Goal: Transaction & Acquisition: Subscribe to service/newsletter

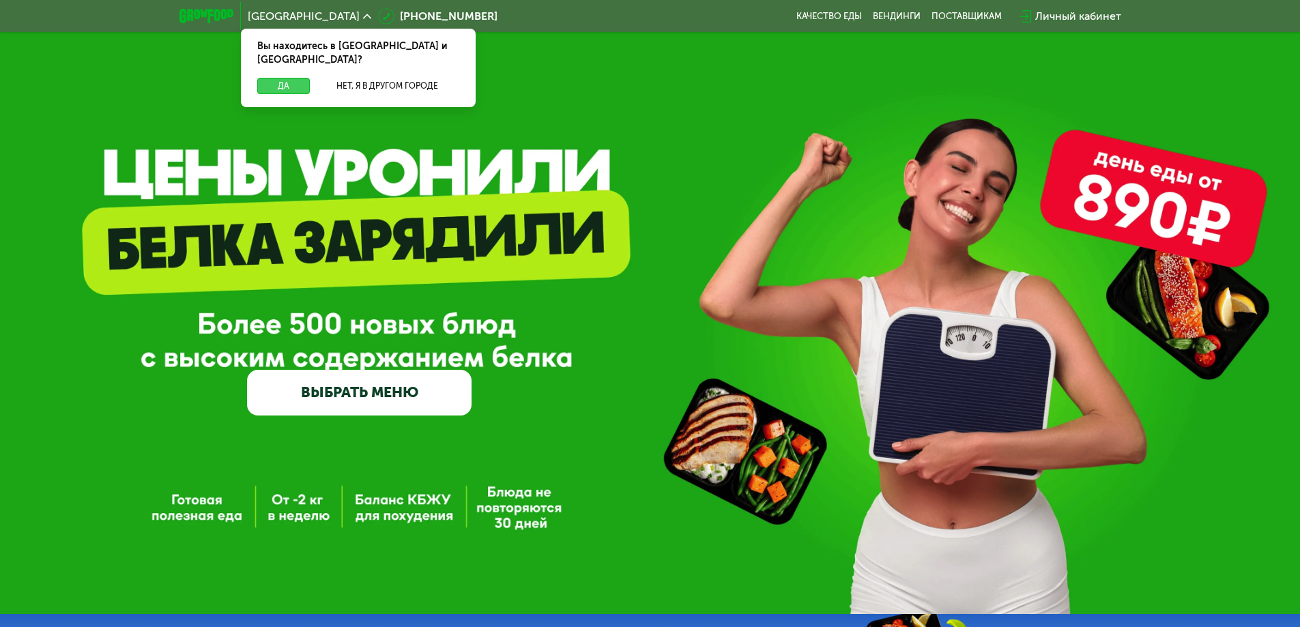
click at [296, 78] on button "Да" at bounding box center [283, 86] width 53 height 16
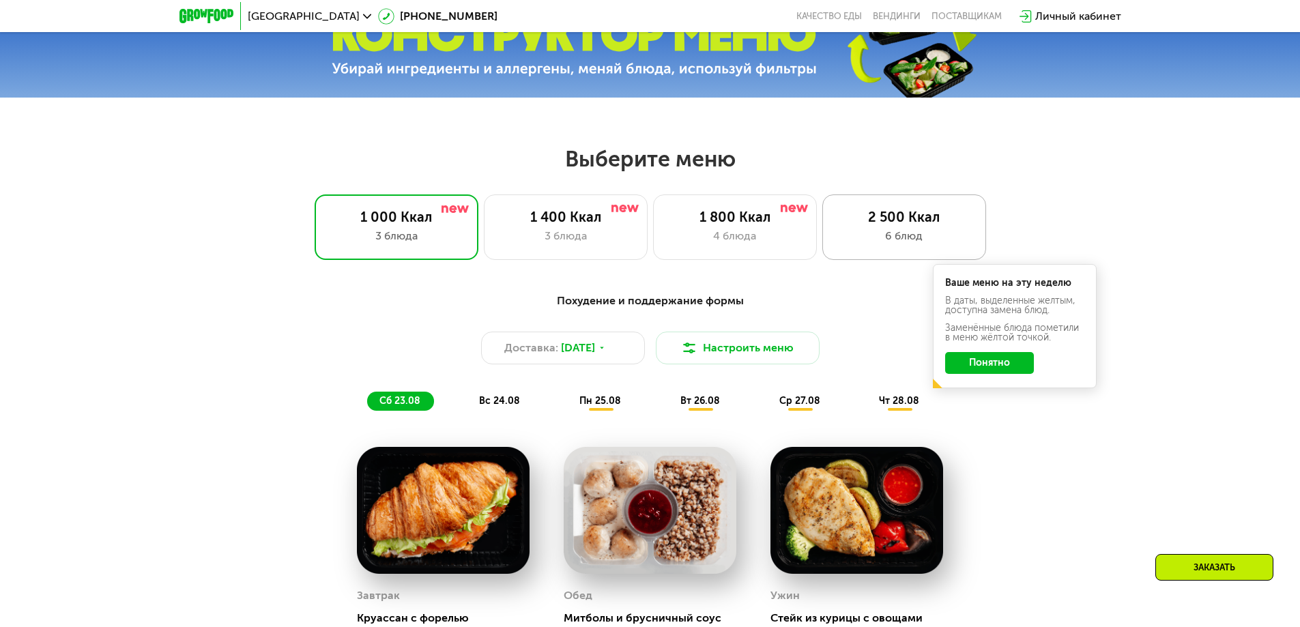
scroll to position [614, 0]
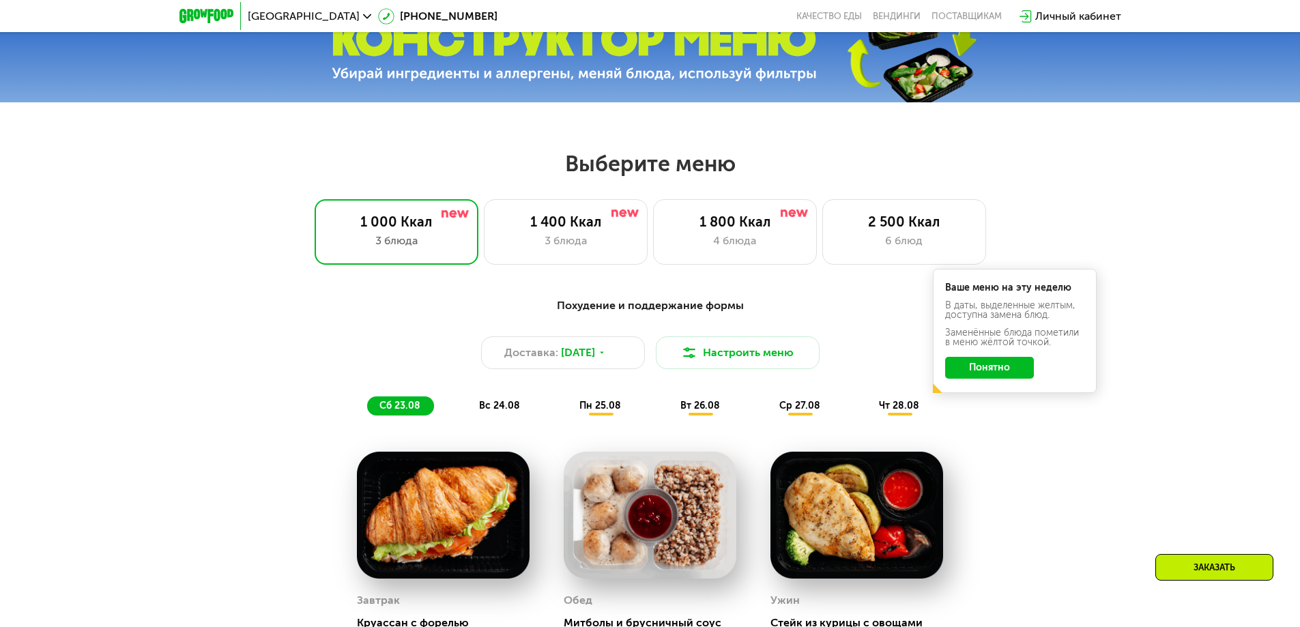
click at [988, 375] on button "Понятно" at bounding box center [989, 368] width 89 height 22
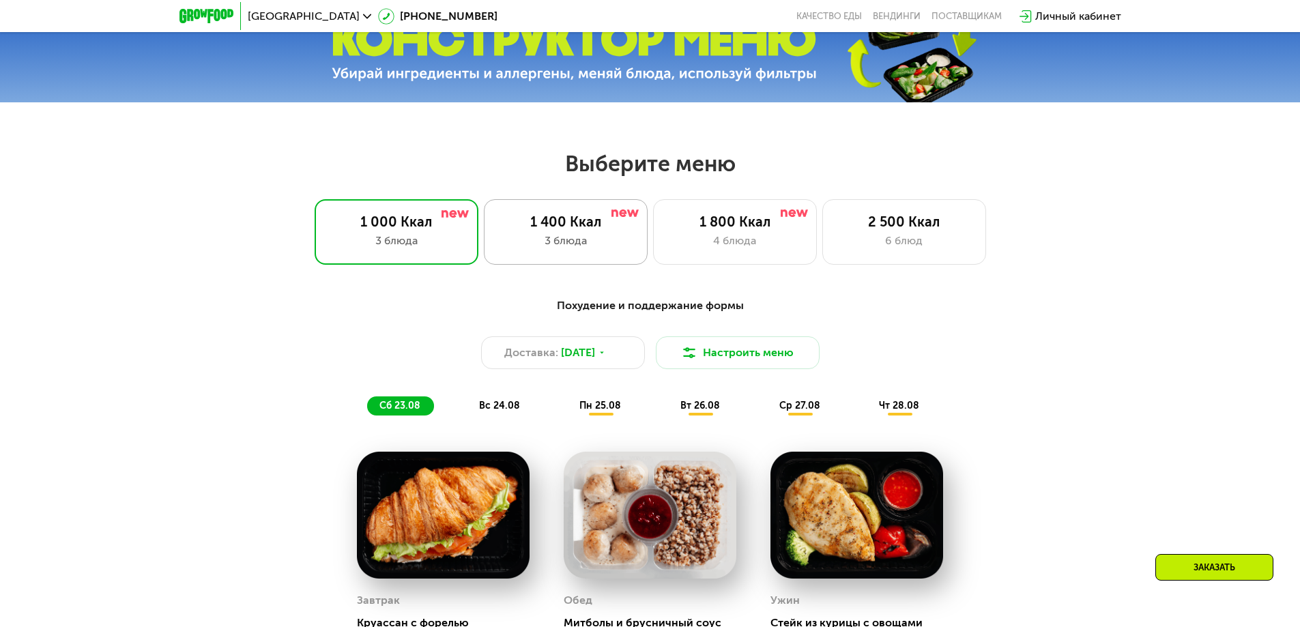
click at [555, 230] on div "1 400 Ккал" at bounding box center [565, 222] width 135 height 16
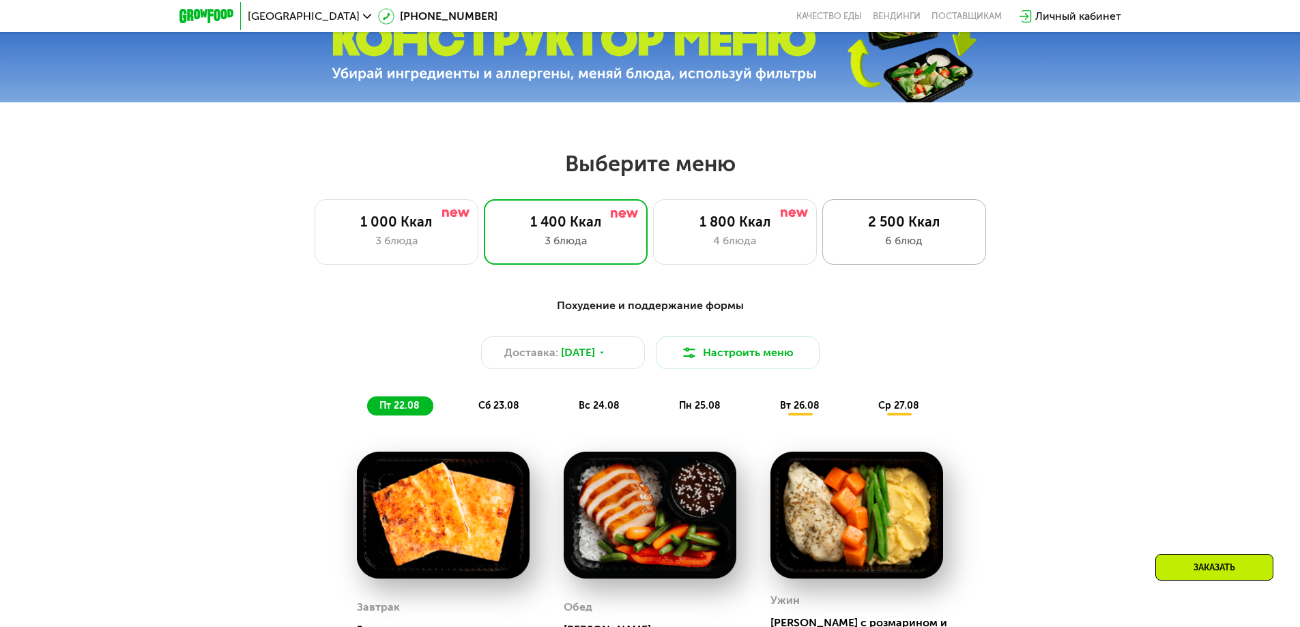
click at [883, 225] on div "2 500 Ккал" at bounding box center [904, 222] width 135 height 16
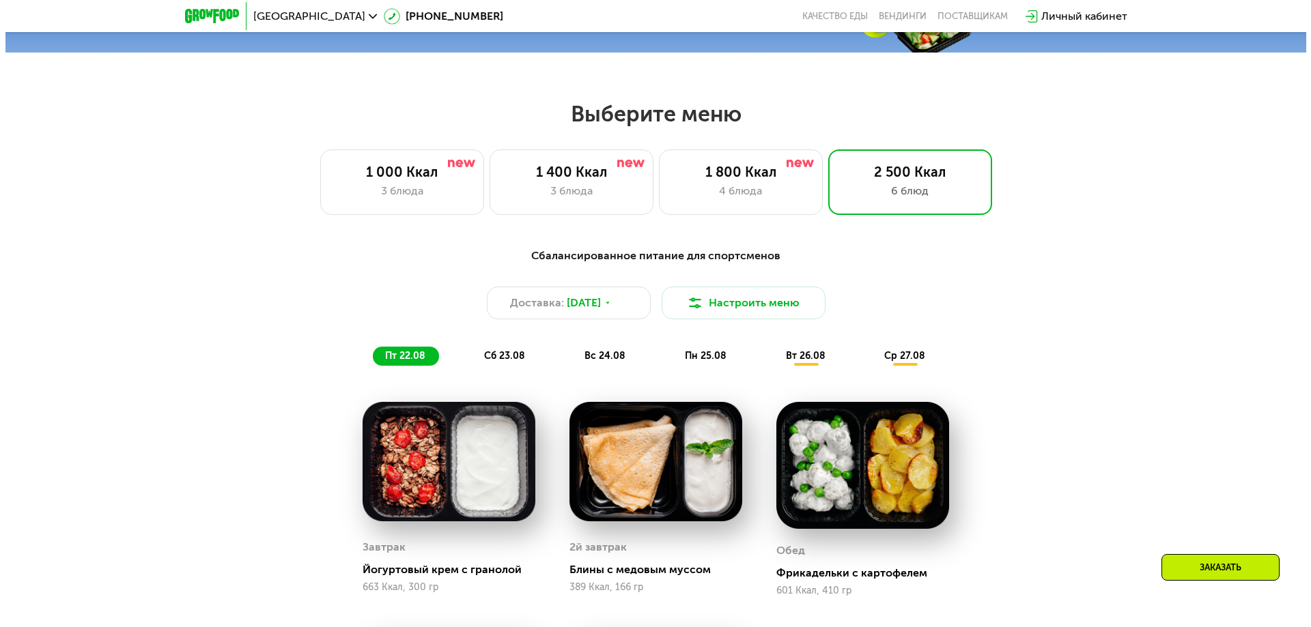
scroll to position [410, 0]
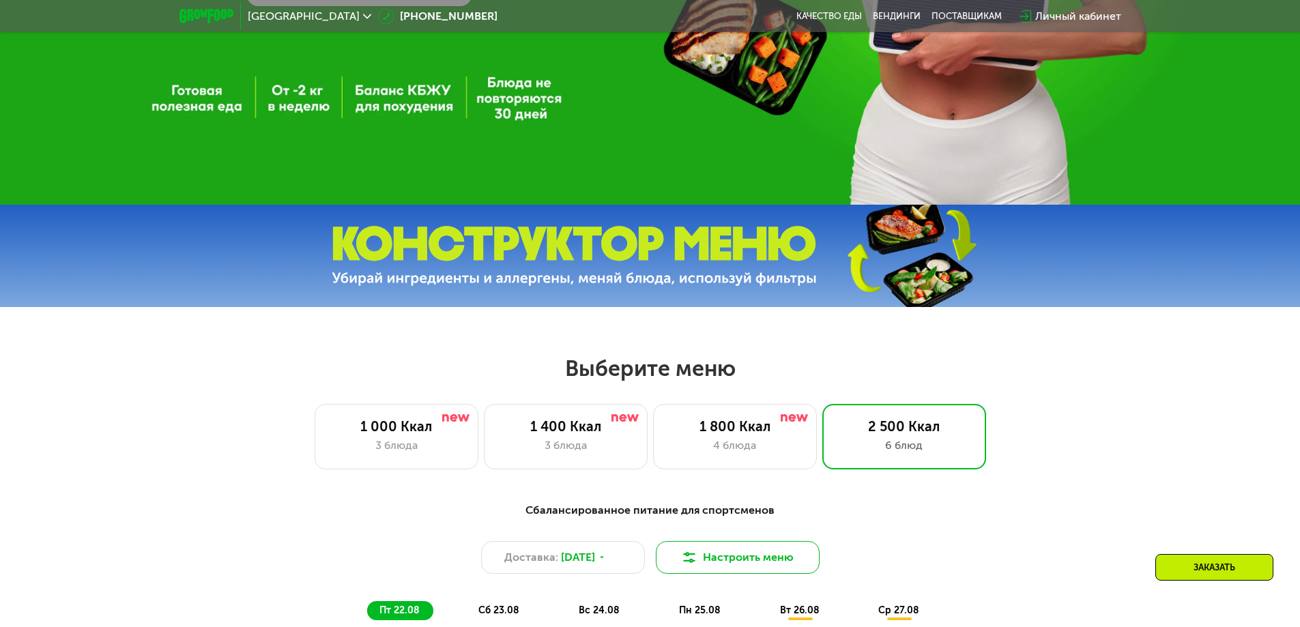
click at [715, 560] on button "Настроить меню" at bounding box center [738, 557] width 164 height 33
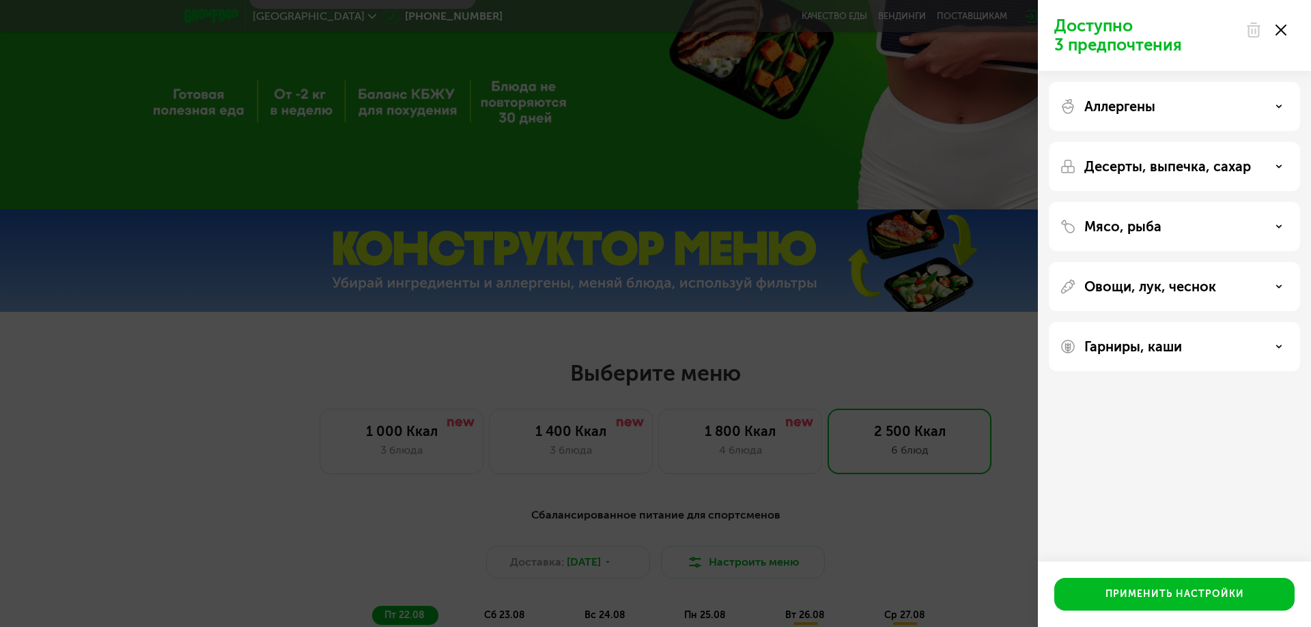
click at [1169, 262] on div "Мясо, рыба" at bounding box center [1173, 286] width 251 height 49
click at [750, 134] on div "Доступно 3 предпочтения Аллергены Десерты, выпечка, сахар Мясо, рыба Овощи, лук…" at bounding box center [655, 313] width 1311 height 627
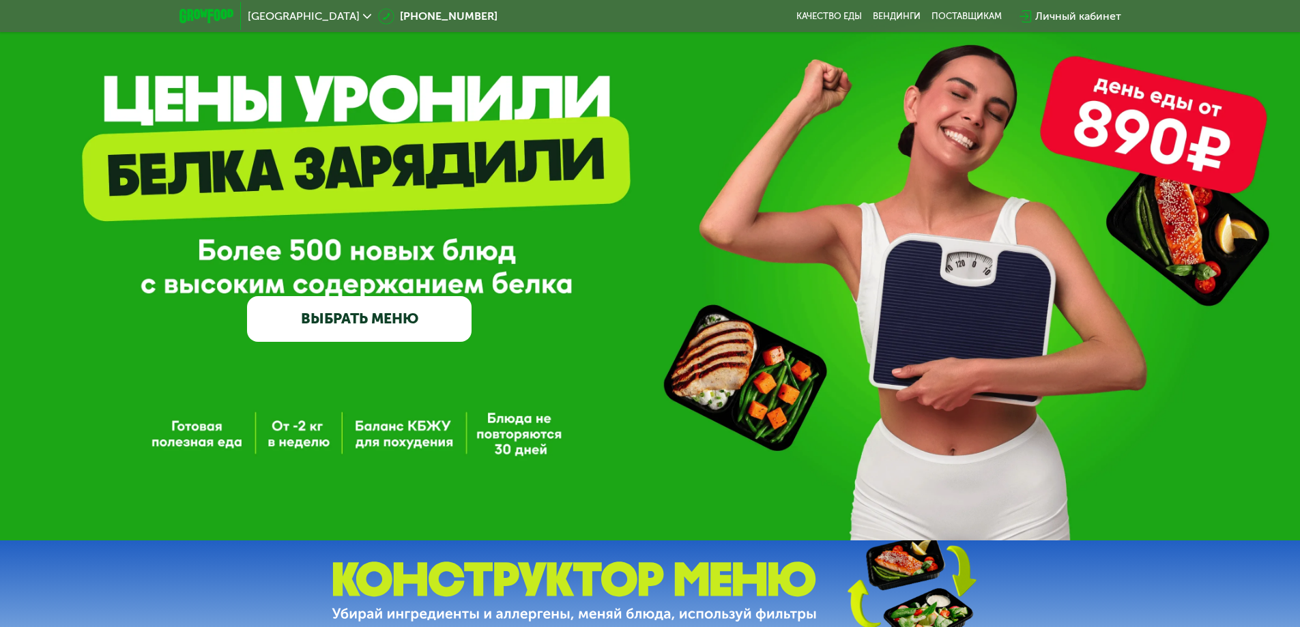
scroll to position [0, 0]
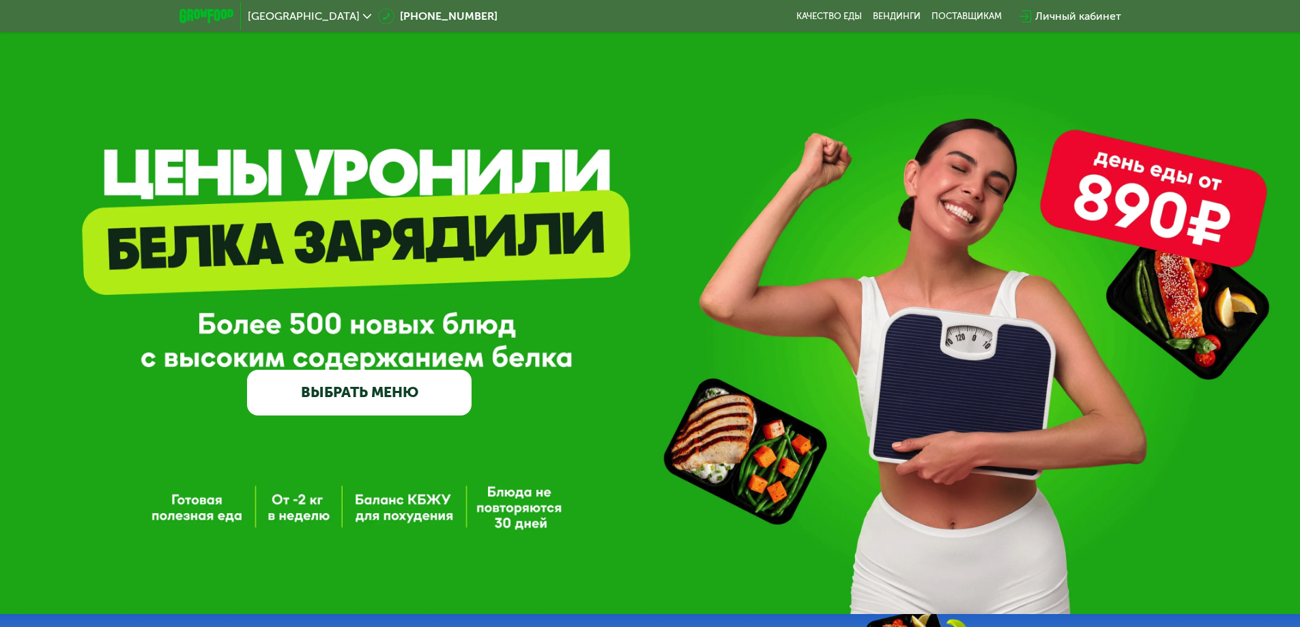
click at [389, 415] on link "ВЫБРАТЬ МЕНЮ" at bounding box center [359, 392] width 225 height 45
click at [386, 412] on link "ВЫБРАТЬ МЕНЮ" at bounding box center [359, 392] width 225 height 45
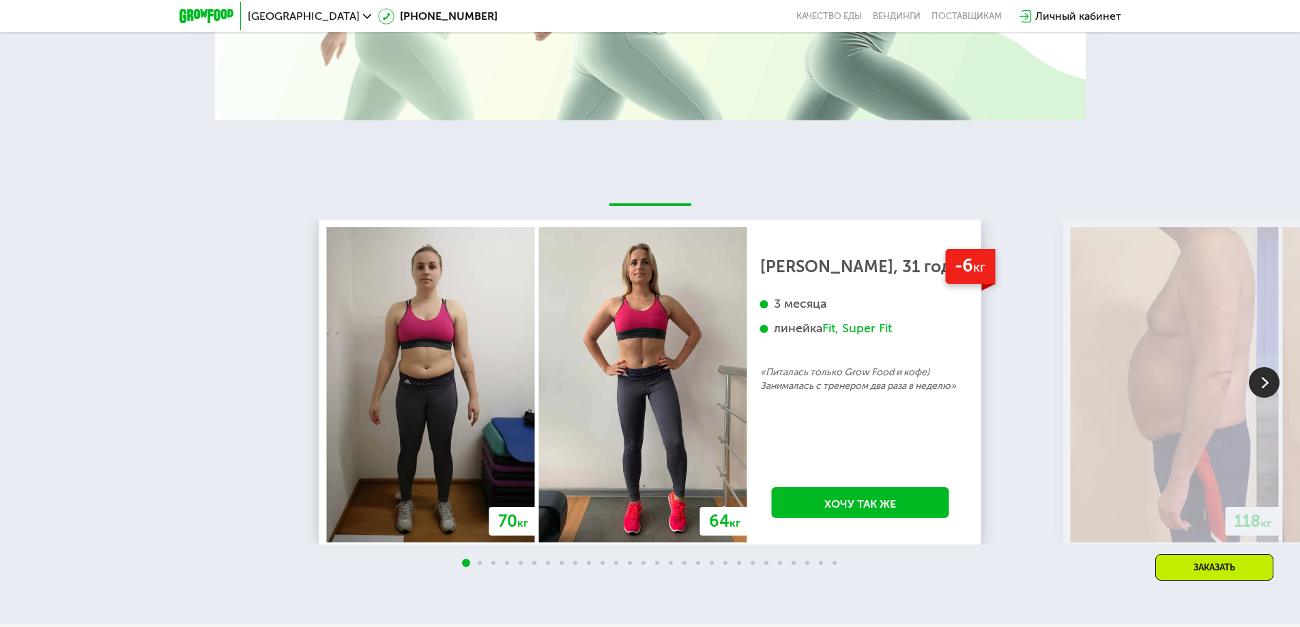
scroll to position [2717, 0]
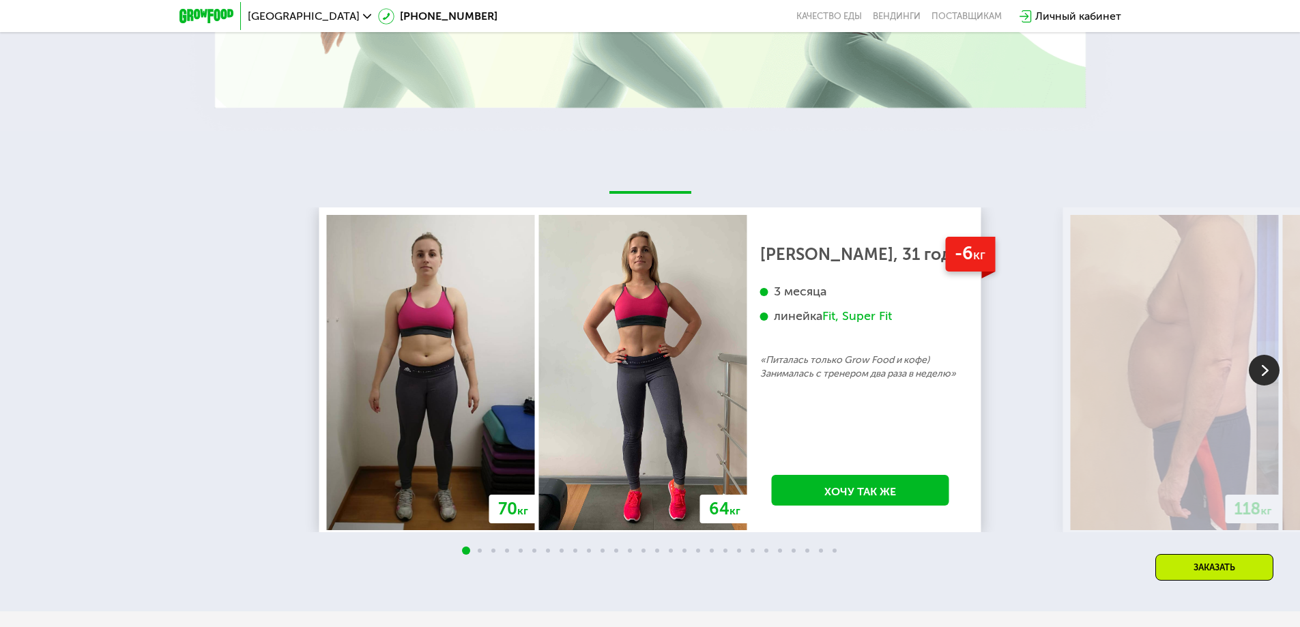
click at [1261, 380] on img at bounding box center [1264, 370] width 31 height 31
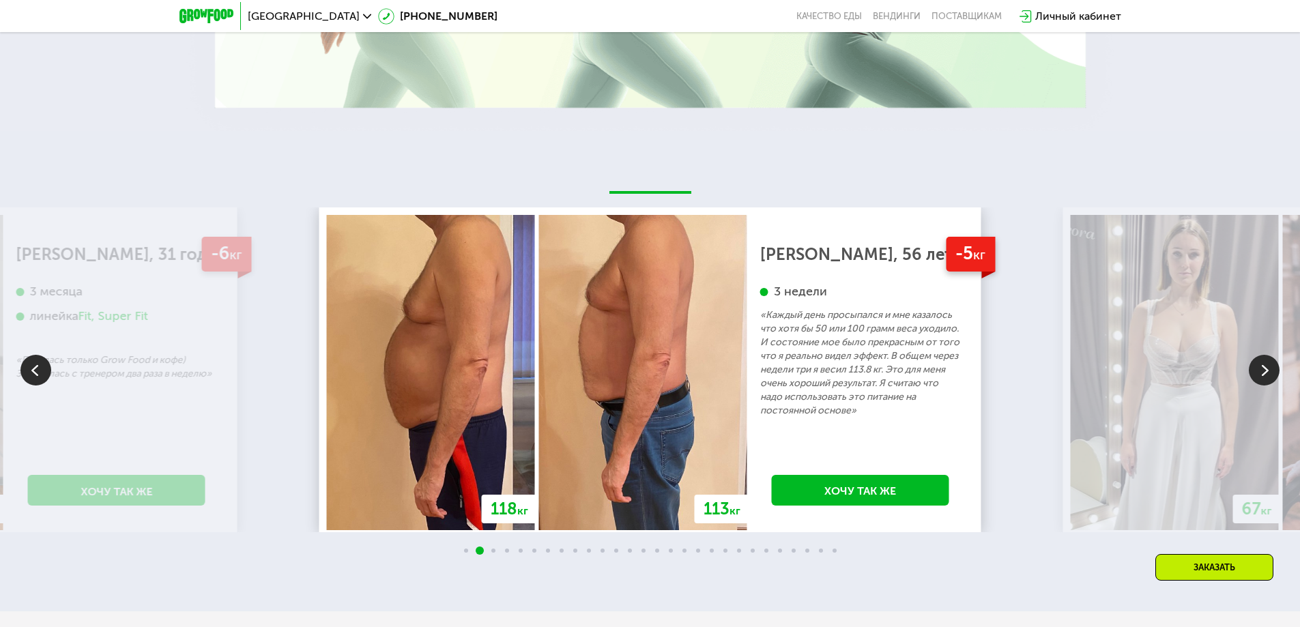
click at [1261, 379] on img at bounding box center [1264, 370] width 31 height 31
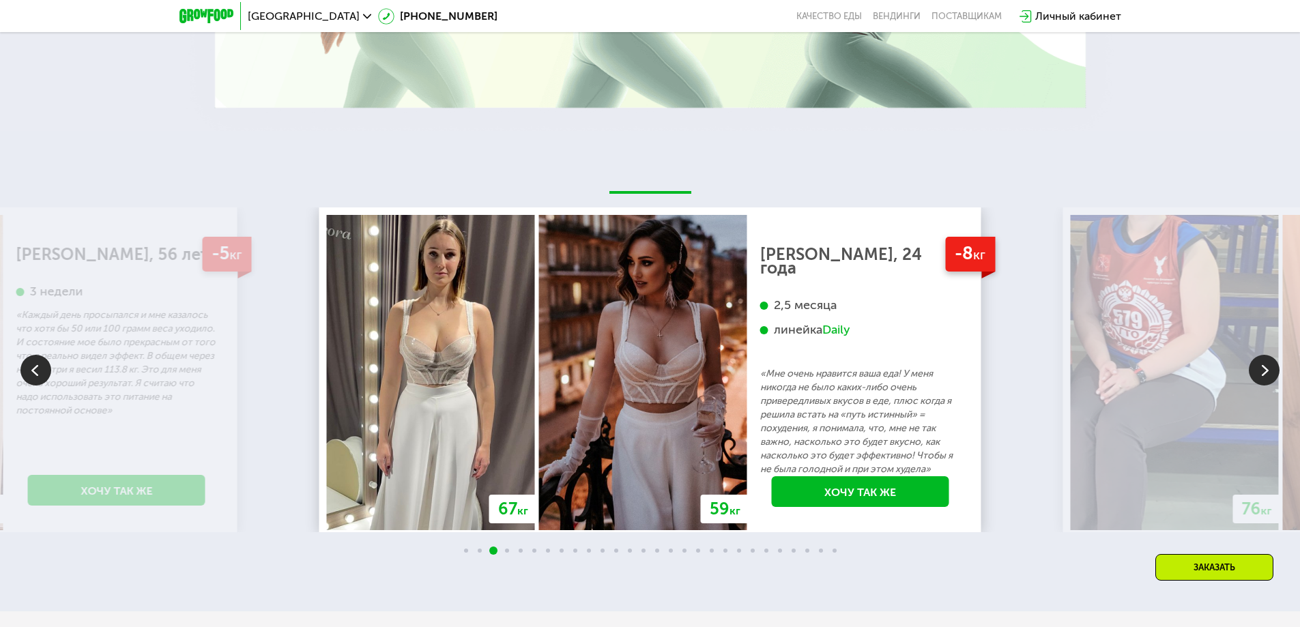
click at [1261, 379] on img at bounding box center [1264, 370] width 31 height 31
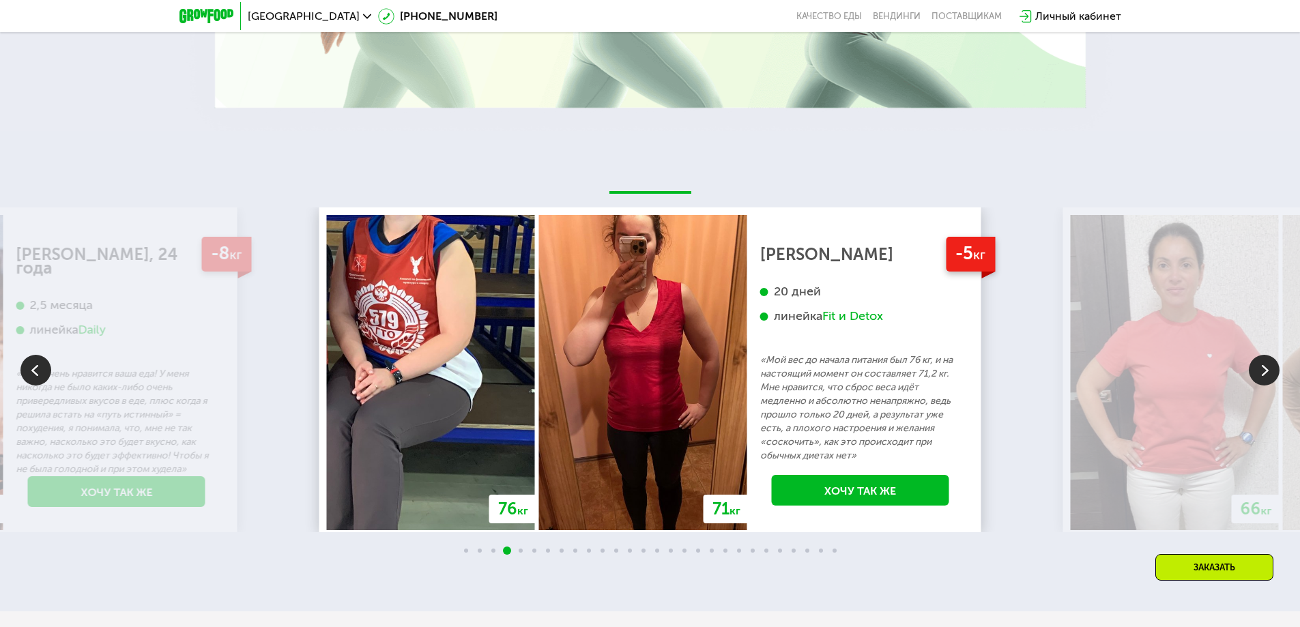
click at [1261, 379] on img at bounding box center [1264, 370] width 31 height 31
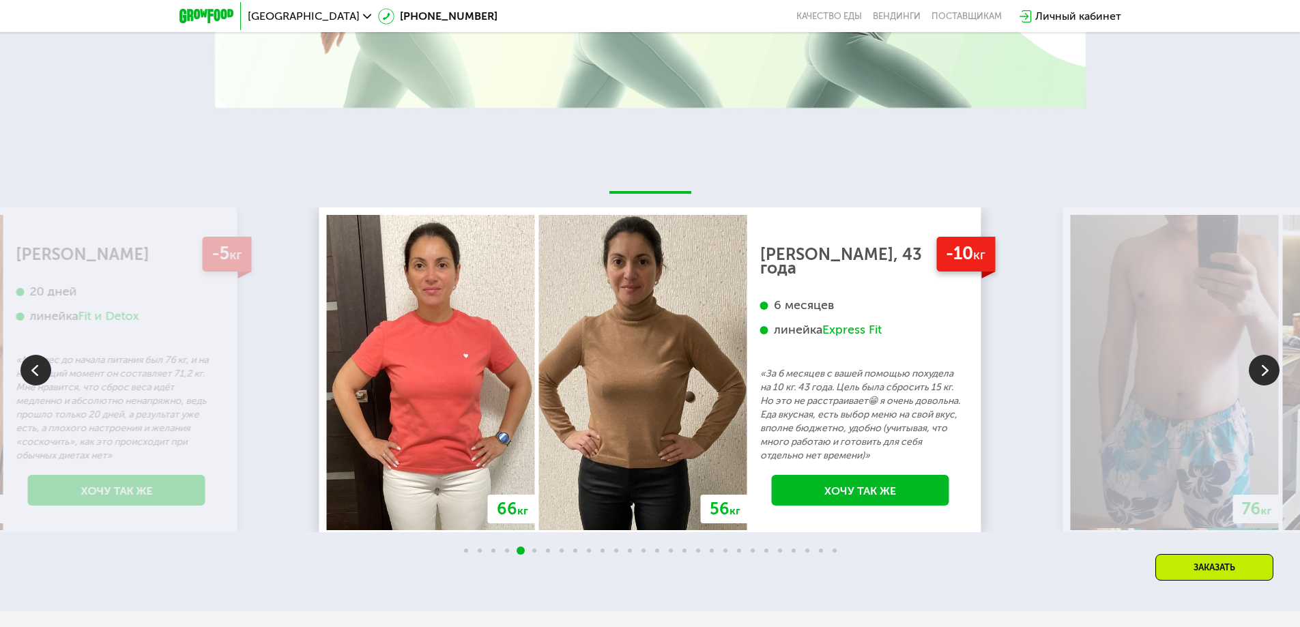
click at [1261, 379] on img at bounding box center [1264, 370] width 31 height 31
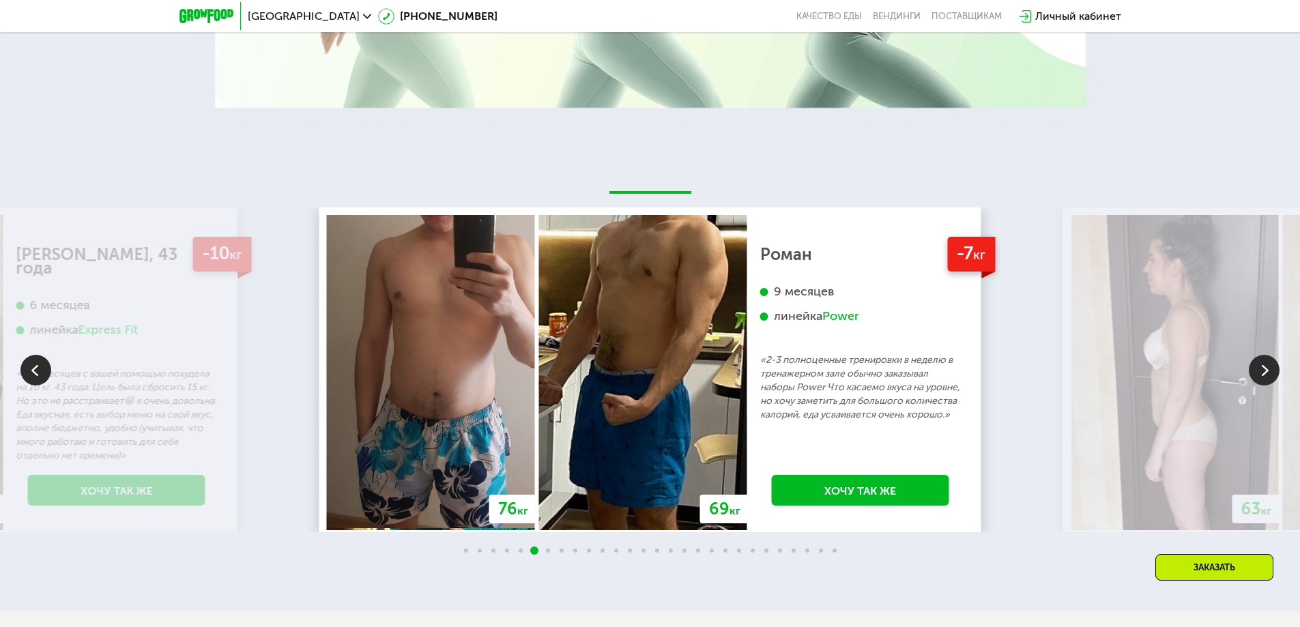
click at [1261, 379] on img at bounding box center [1264, 370] width 31 height 31
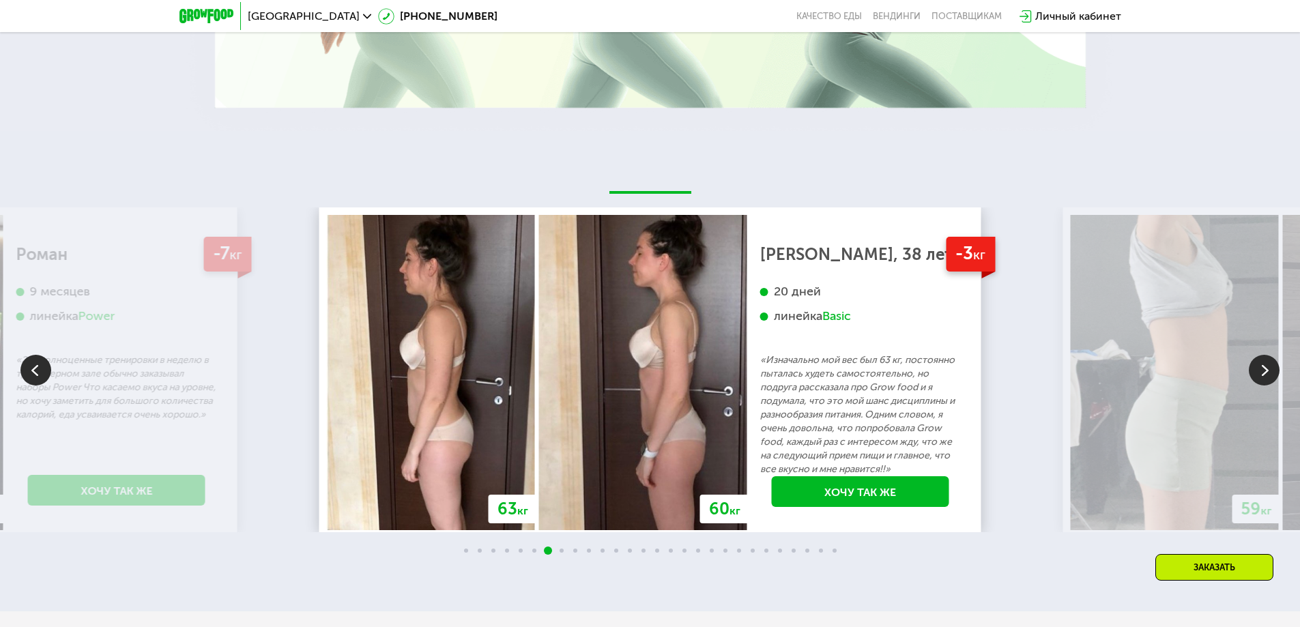
click at [1261, 379] on img at bounding box center [1264, 370] width 31 height 31
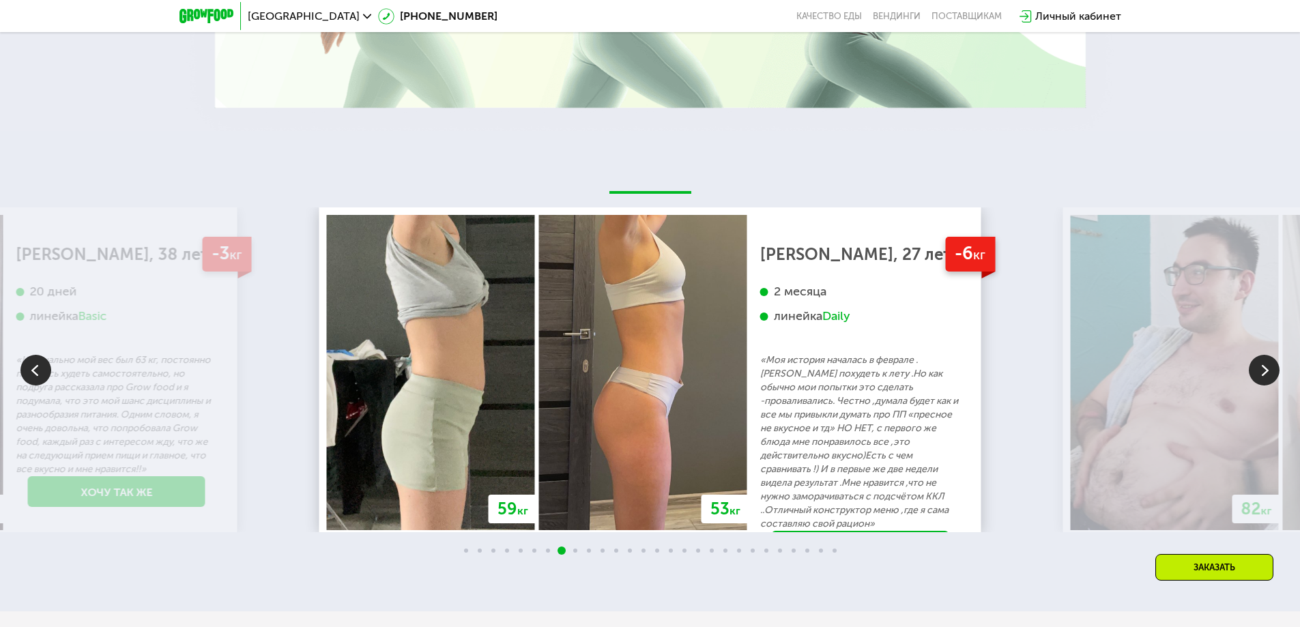
click at [1261, 379] on img at bounding box center [1264, 370] width 31 height 31
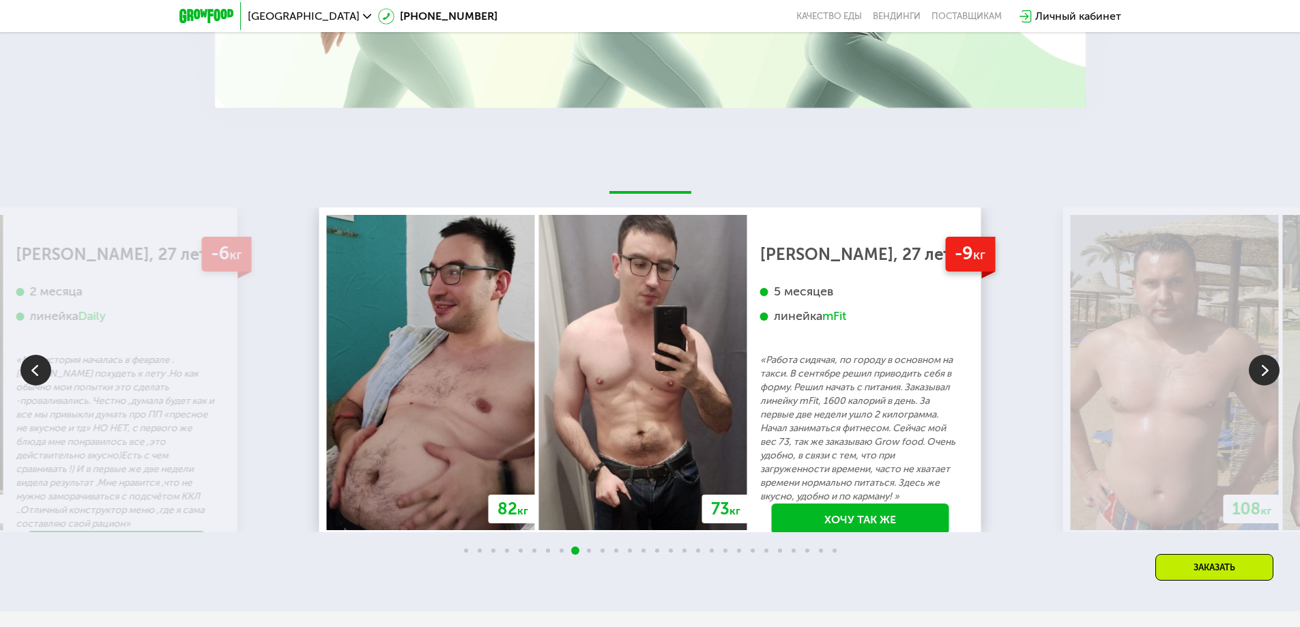
click at [1261, 379] on img at bounding box center [1264, 370] width 31 height 31
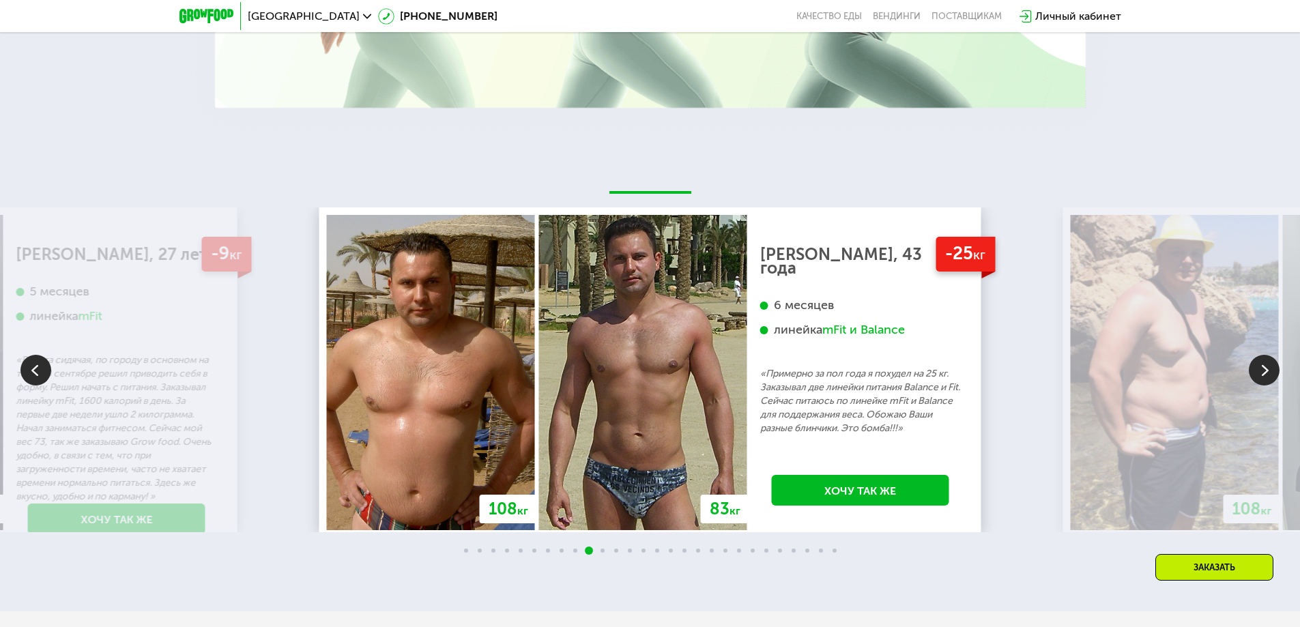
click at [1261, 367] on img at bounding box center [1264, 370] width 31 height 31
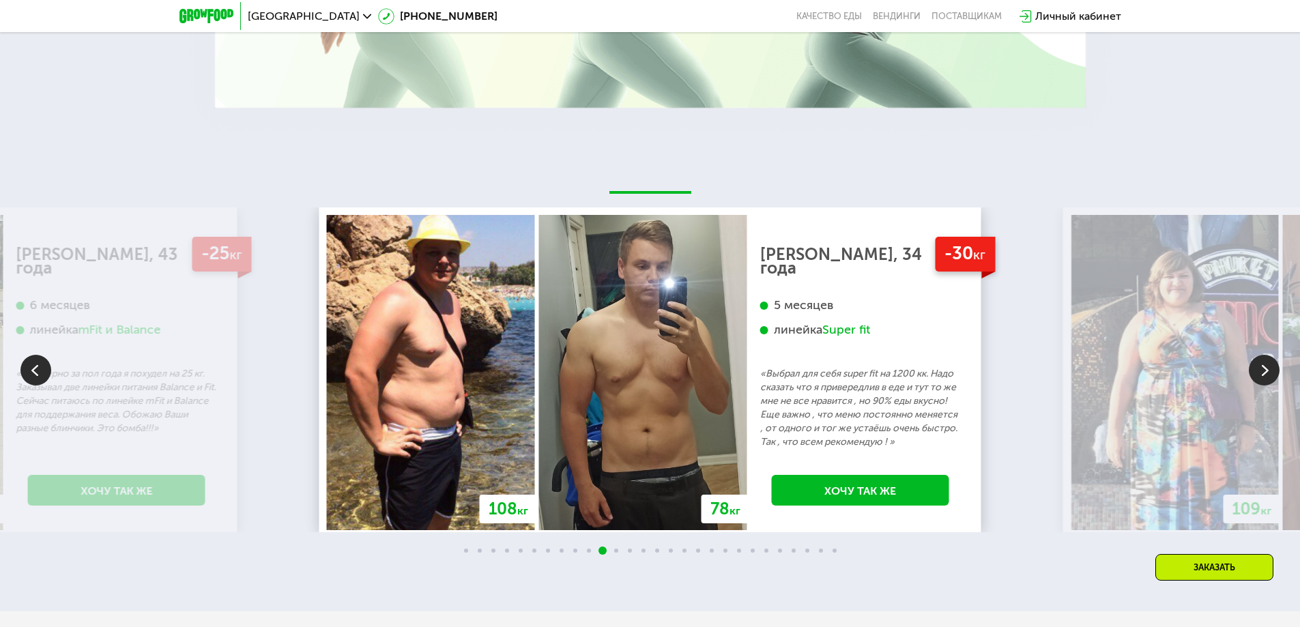
click at [1261, 367] on img at bounding box center [1264, 370] width 31 height 31
